Goal: Information Seeking & Learning: Learn about a topic

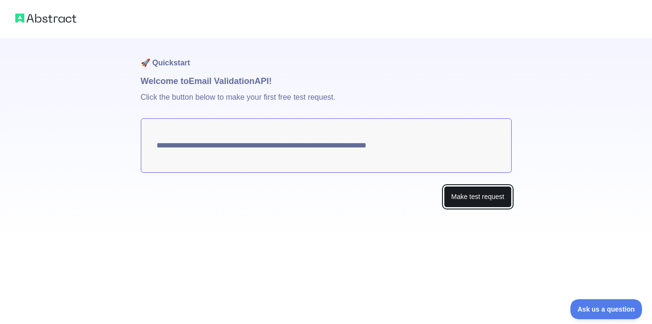
click at [460, 195] on button "Make test request" at bounding box center [477, 196] width 67 height 21
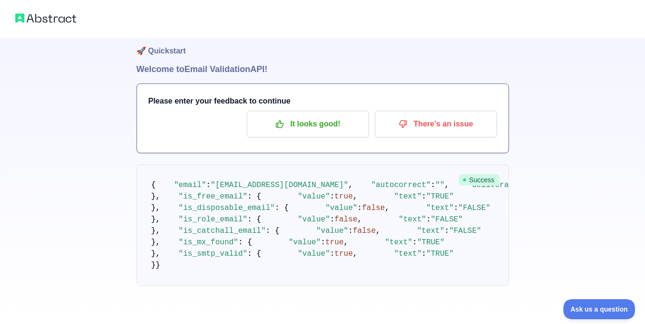
scroll to position [19, 0]
click at [343, 116] on p "It looks good!" at bounding box center [308, 124] width 108 height 16
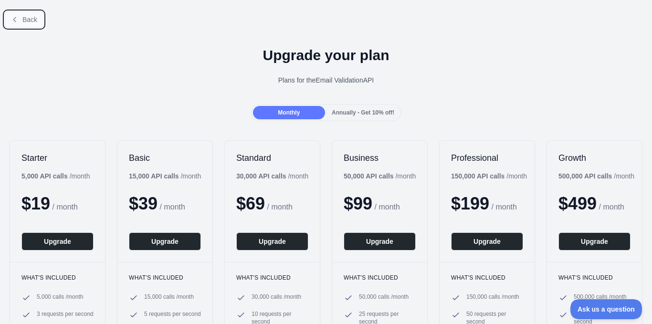
click at [11, 21] on icon at bounding box center [15, 20] width 8 height 8
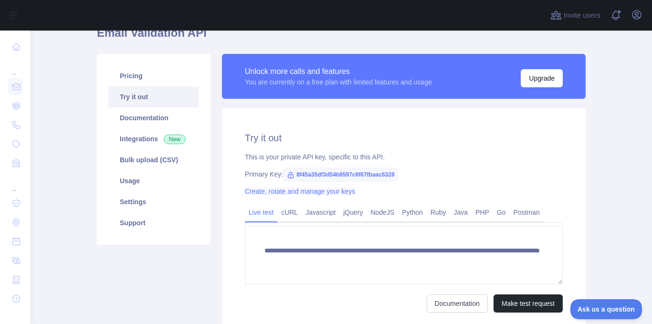
scroll to position [48, 0]
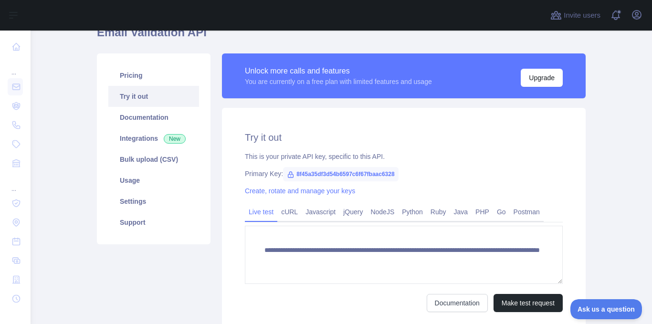
drag, startPoint x: 416, startPoint y: 116, endPoint x: 404, endPoint y: 132, distance: 20.1
click at [416, 116] on div "**********" at bounding box center [404, 221] width 364 height 227
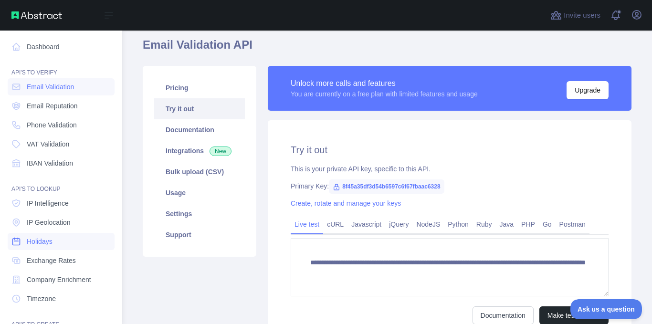
scroll to position [96, 0]
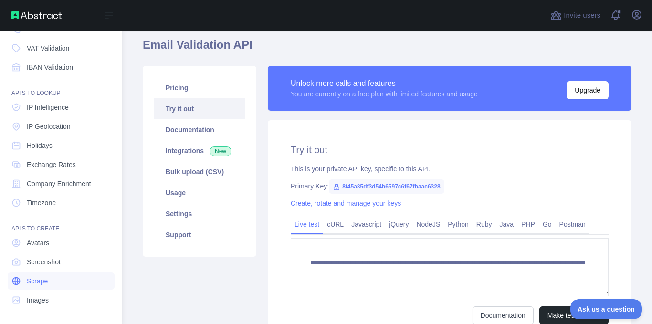
click at [55, 284] on link "Scrape" at bounding box center [61, 281] width 107 height 17
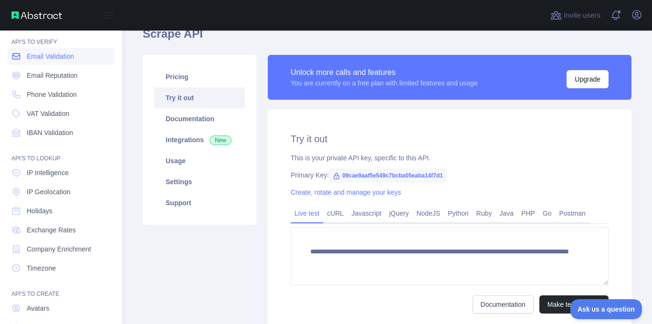
scroll to position [29, 0]
click at [56, 61] on span "Email Validation" at bounding box center [50, 58] width 47 height 10
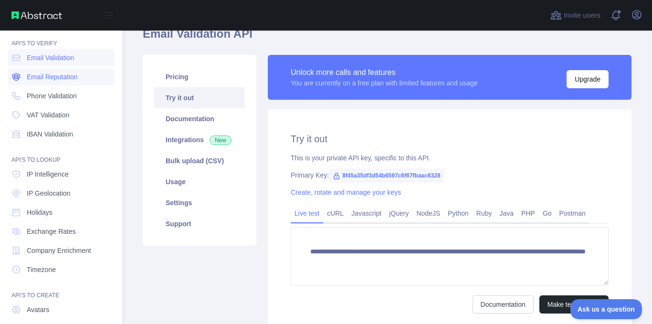
click at [60, 81] on span "Email Reputation" at bounding box center [52, 77] width 51 height 10
click at [68, 53] on link "Email Validation" at bounding box center [61, 57] width 107 height 17
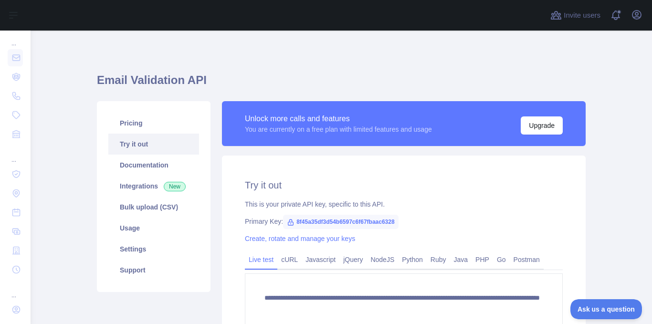
click at [106, 70] on div "**********" at bounding box center [341, 224] width 489 height 343
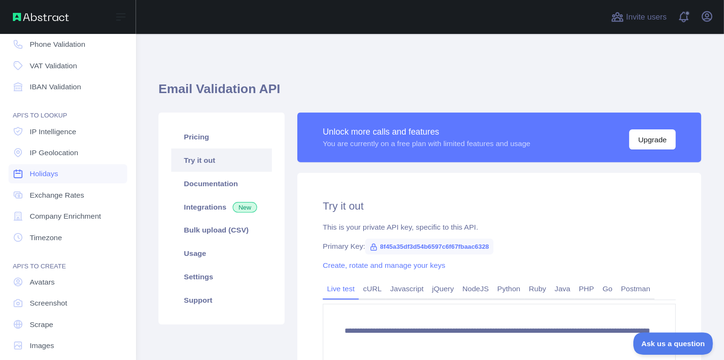
scroll to position [96, 0]
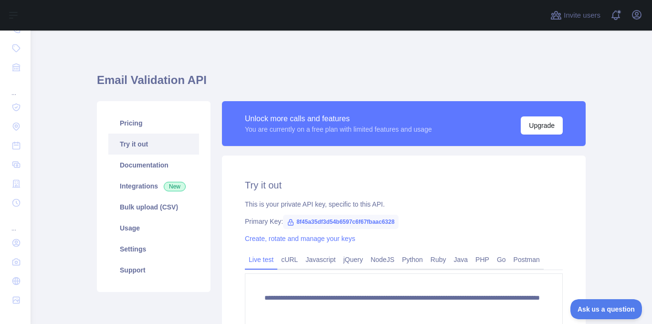
click at [69, 188] on main "**********" at bounding box center [341, 178] width 621 height 294
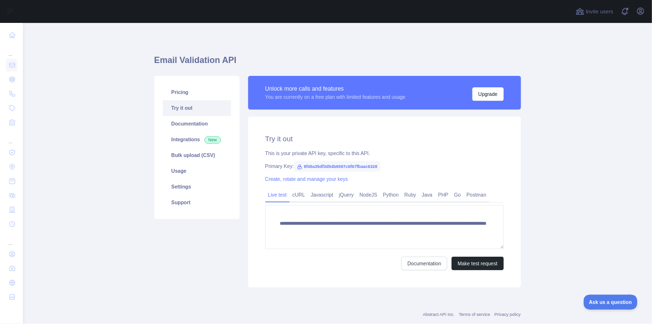
scroll to position [0, 0]
drag, startPoint x: 505, startPoint y: 3, endPoint x: 77, endPoint y: 110, distance: 440.8
click at [77, 110] on main "**********" at bounding box center [450, 231] width 839 height 401
drag, startPoint x: 762, startPoint y: 0, endPoint x: 275, endPoint y: 354, distance: 601.5
click at [267, 324] on div "Pricing Try it out Documentation Integrations New Bulk upload (CSV) Usage Setti…" at bounding box center [262, 242] width 125 height 282
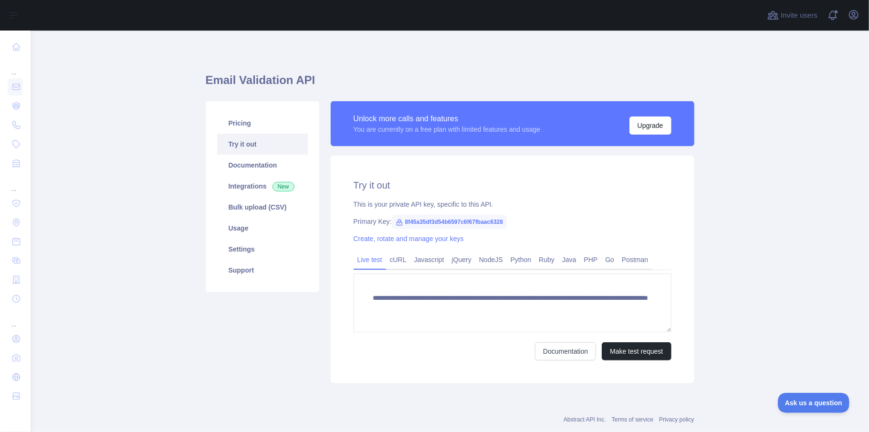
click at [235, 324] on div "Pricing Try it out Documentation Integrations New Bulk upload (CSV) Usage Setti…" at bounding box center [262, 242] width 125 height 282
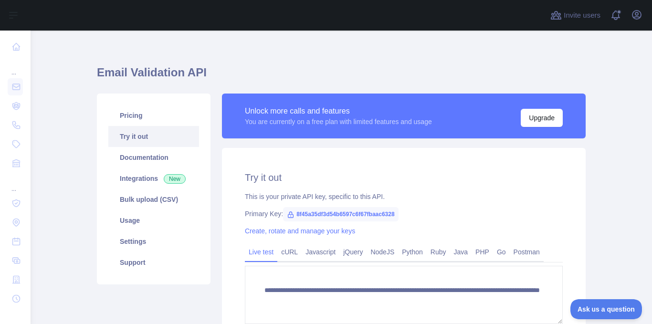
scroll to position [9, 0]
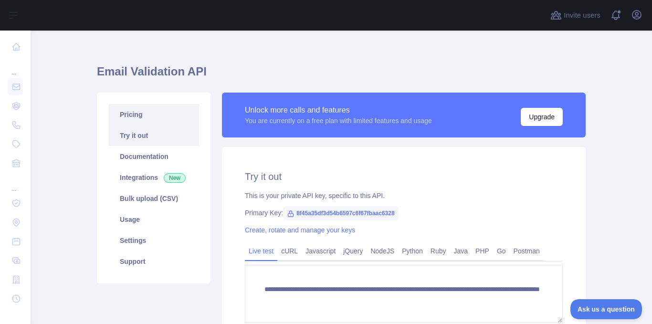
click at [150, 122] on link "Pricing" at bounding box center [153, 114] width 91 height 21
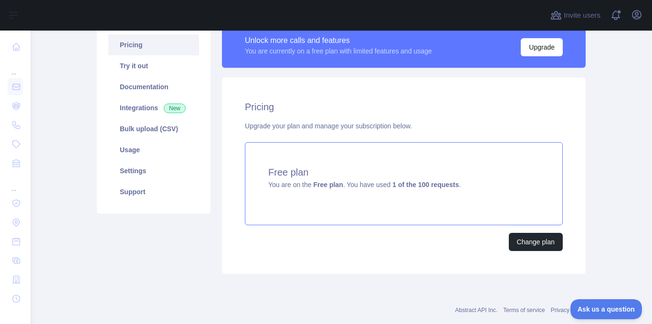
click at [313, 186] on strong "Free plan" at bounding box center [328, 185] width 30 height 8
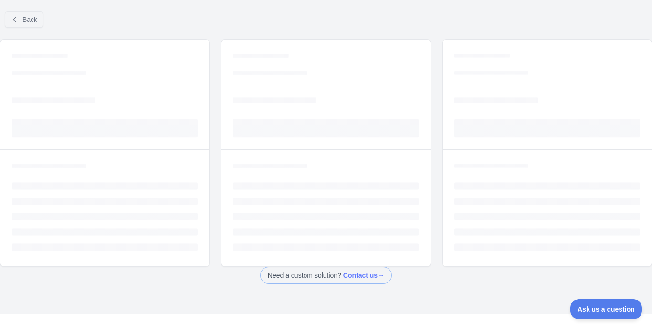
scroll to position [39, 0]
click at [38, 22] on button "Back" at bounding box center [24, 19] width 39 height 16
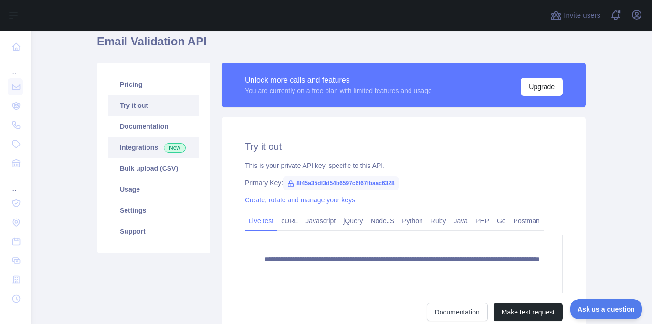
click at [177, 149] on span "New" at bounding box center [175, 148] width 22 height 10
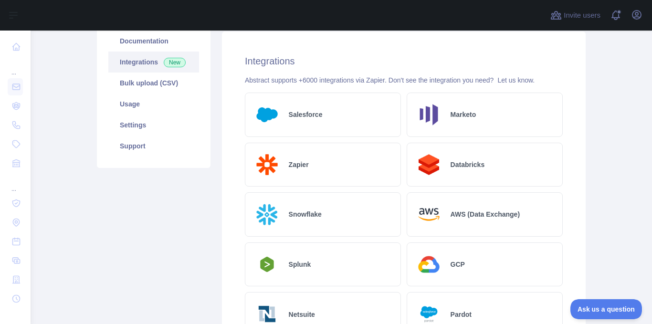
scroll to position [124, 0]
click at [163, 96] on link "Usage" at bounding box center [153, 104] width 91 height 21
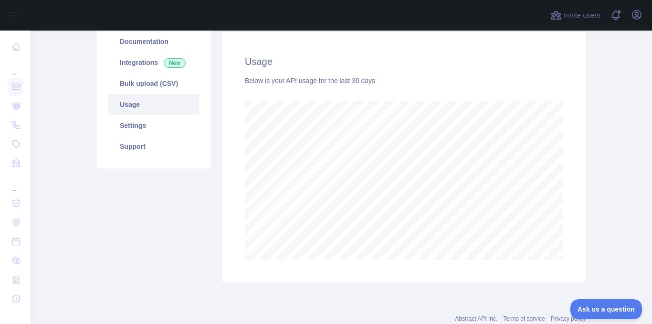
scroll to position [294, 614]
click at [154, 120] on link "Settings" at bounding box center [153, 125] width 91 height 21
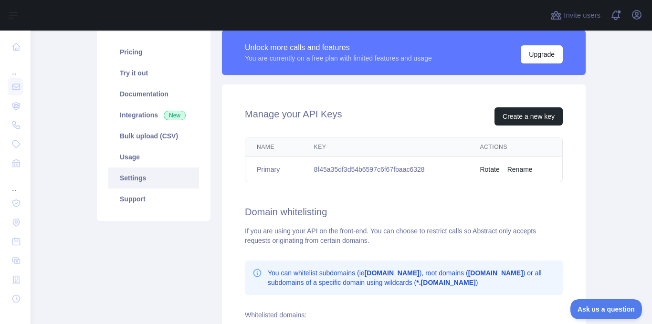
scroll to position [53, 0]
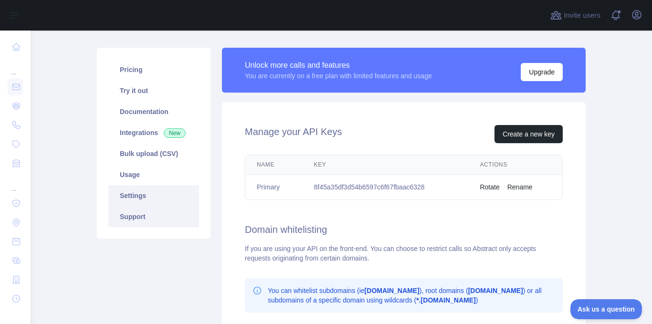
click at [142, 213] on link "Support" at bounding box center [153, 216] width 91 height 21
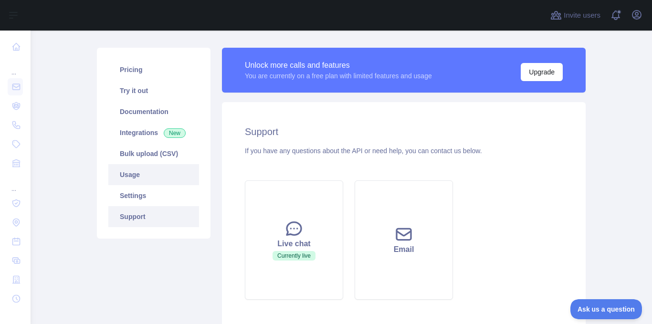
click at [144, 178] on link "Usage" at bounding box center [153, 174] width 91 height 21
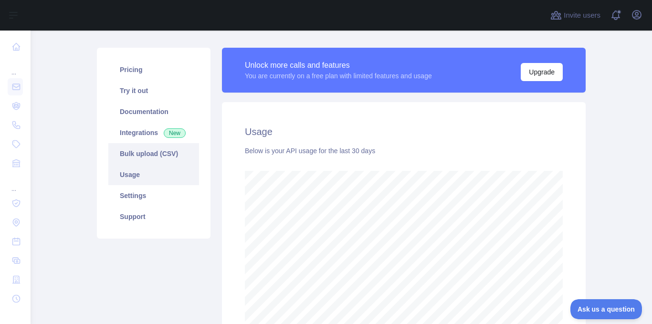
scroll to position [294, 614]
click at [142, 151] on link "Bulk upload (CSV)" at bounding box center [153, 153] width 91 height 21
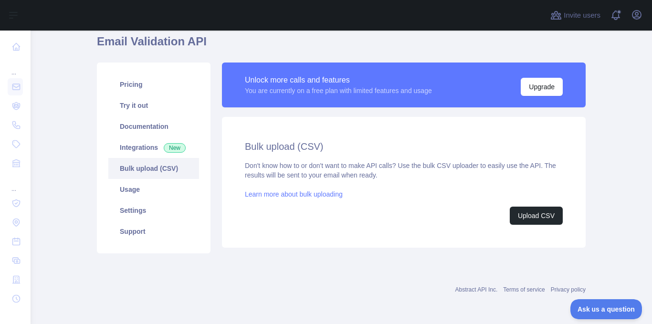
scroll to position [39, 0]
click at [140, 130] on link "Documentation" at bounding box center [153, 126] width 91 height 21
click at [147, 101] on link "Try it out" at bounding box center [153, 105] width 91 height 21
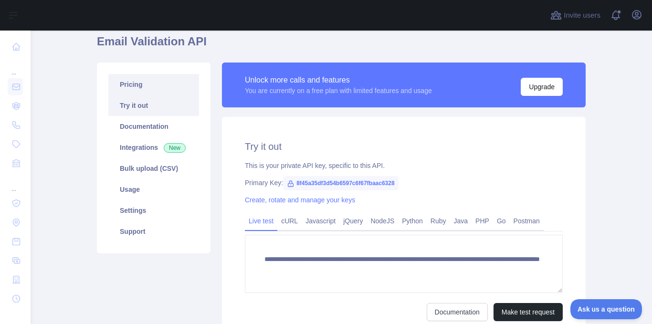
click at [148, 91] on link "Pricing" at bounding box center [153, 84] width 91 height 21
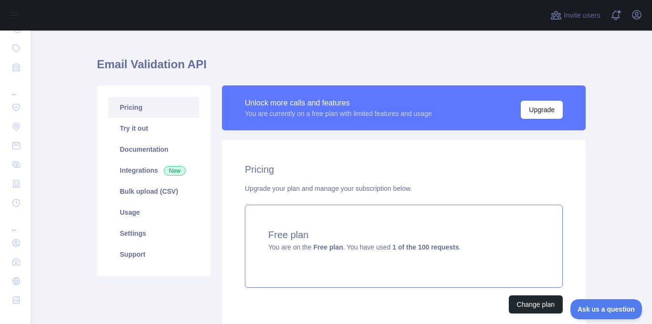
scroll to position [15, 0]
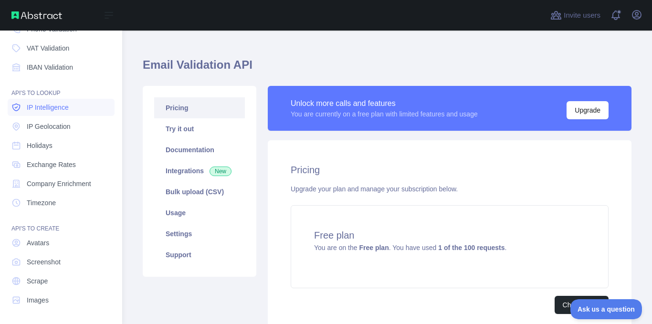
click at [29, 104] on span "IP Intelligence" at bounding box center [48, 108] width 42 height 10
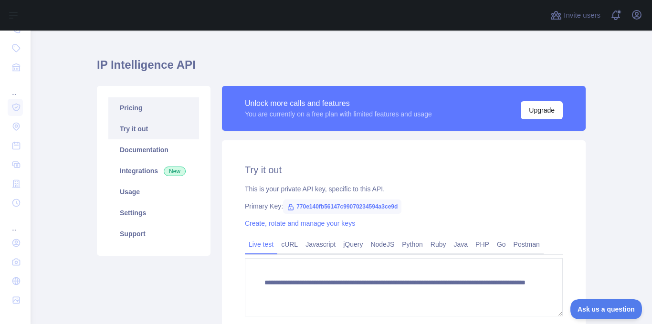
click at [163, 113] on link "Pricing" at bounding box center [153, 107] width 91 height 21
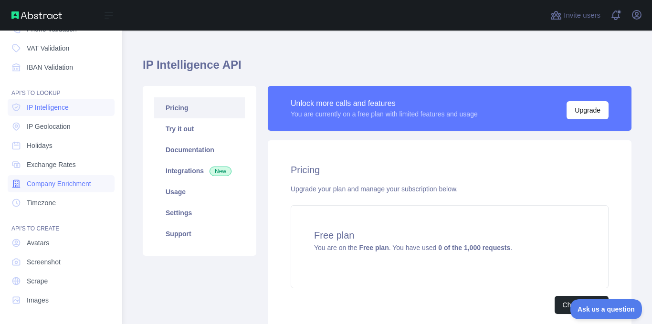
click at [62, 184] on span "Company Enrichment" at bounding box center [59, 184] width 64 height 10
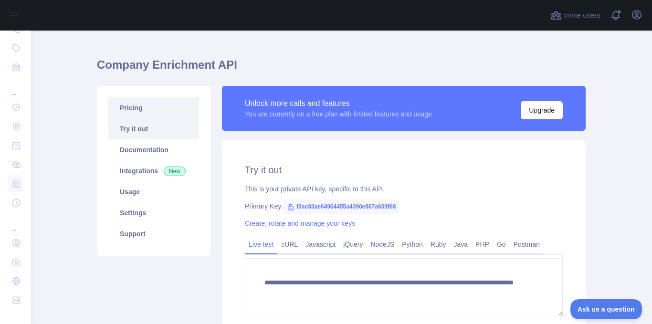
click at [123, 111] on link "Pricing" at bounding box center [153, 107] width 91 height 21
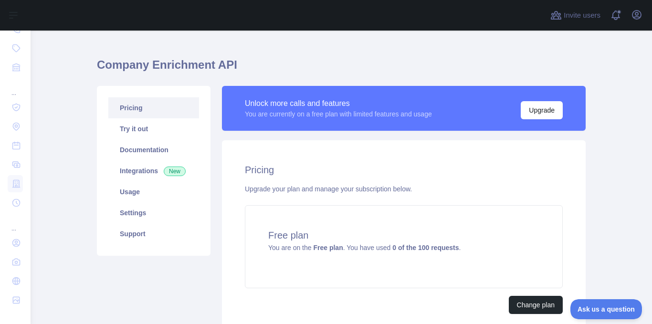
click at [307, 185] on div "Upgrade your plan and manage your subscription below." at bounding box center [404, 189] width 318 height 10
